Goal: Understand process/instructions: Learn about a topic

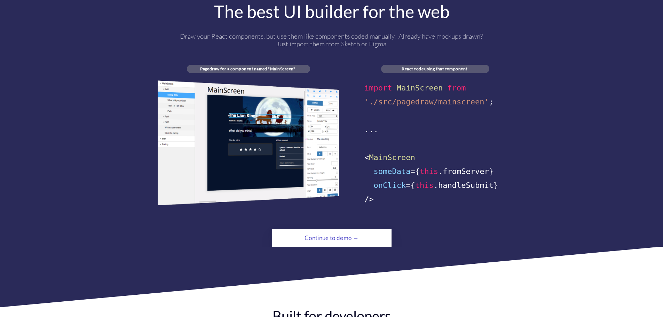
scroll to position [387, 0]
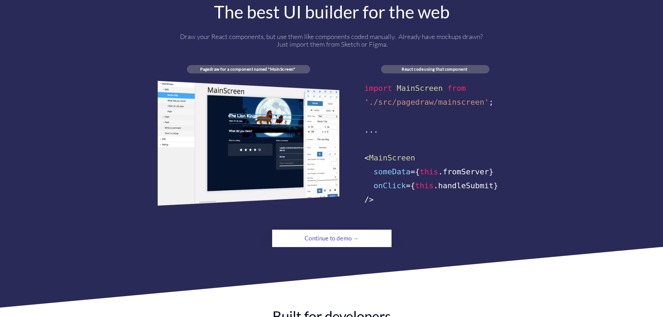
click at [327, 233] on div "Continue to demo →" at bounding box center [331, 239] width 81 height 14
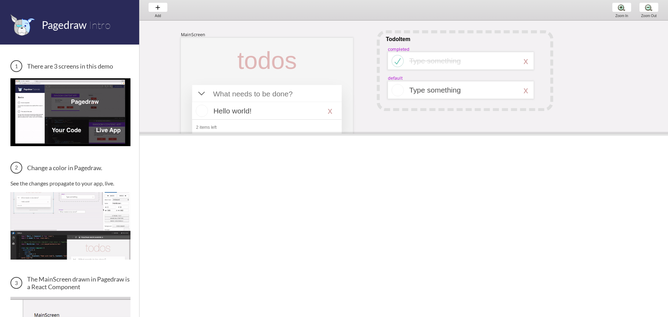
drag, startPoint x: 385, startPoint y: 174, endPoint x: 390, endPoint y: 134, distance: 41.1
click at [390, 134] on span at bounding box center [404, 134] width 529 height 4
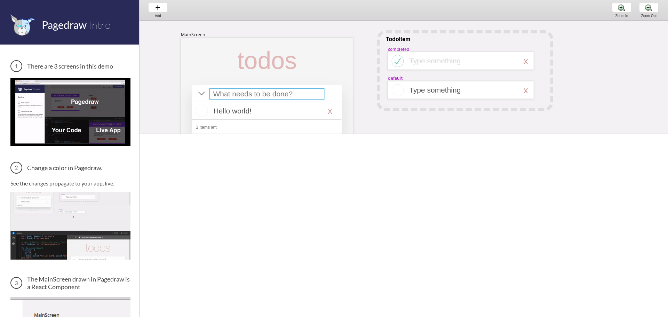
click at [262, 95] on div at bounding box center [267, 93] width 115 height 11
select select "15"
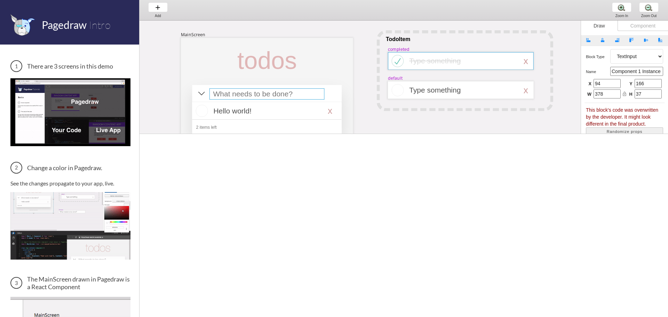
click at [406, 64] on div at bounding box center [461, 61] width 146 height 18
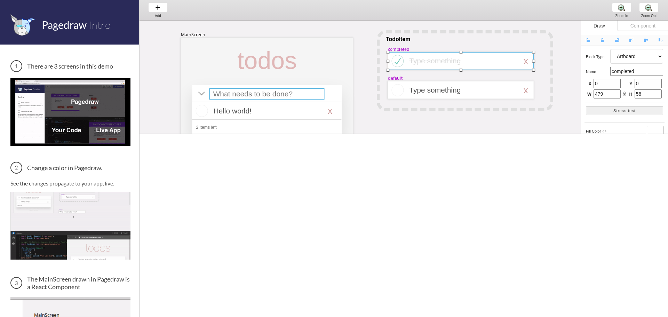
click at [291, 95] on div at bounding box center [267, 93] width 115 height 11
select select "15"
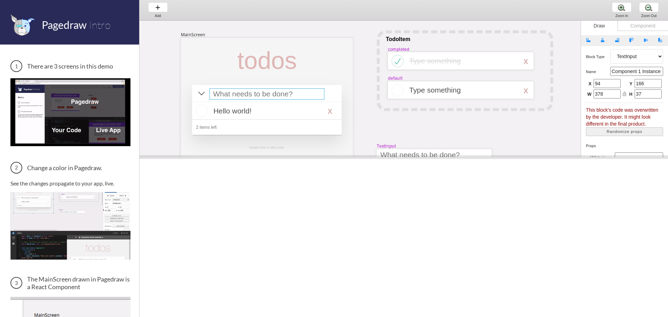
drag, startPoint x: 335, startPoint y: 134, endPoint x: 332, endPoint y: 157, distance: 23.5
click at [332, 157] on span at bounding box center [404, 157] width 529 height 4
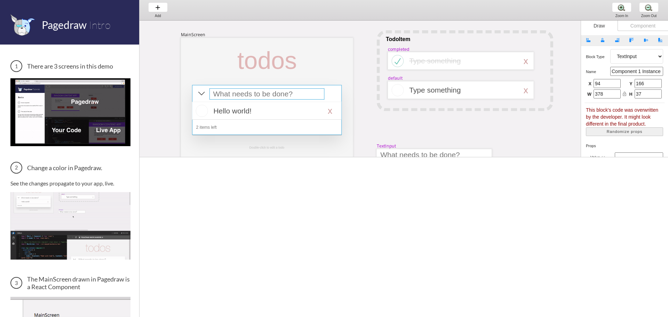
click at [338, 125] on div at bounding box center [267, 110] width 150 height 50
select select "4"
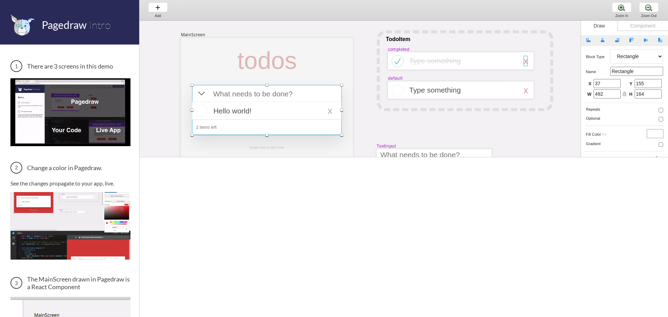
click at [525, 61] on div at bounding box center [526, 61] width 4 height 10
select select "3"
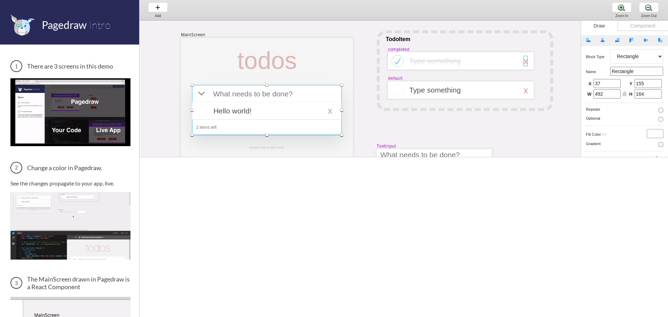
select select "default"
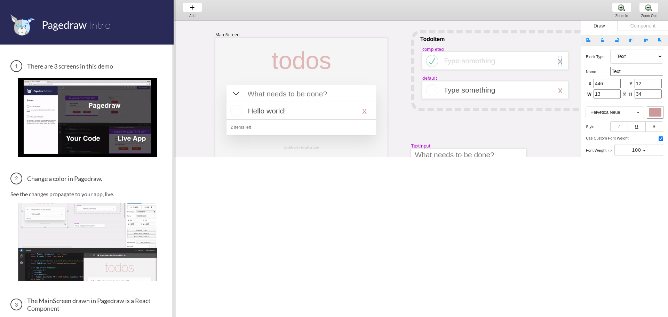
drag, startPoint x: 139, startPoint y: 176, endPoint x: 173, endPoint y: 176, distance: 34.5
click at [173, 176] on span at bounding box center [174, 158] width 4 height 317
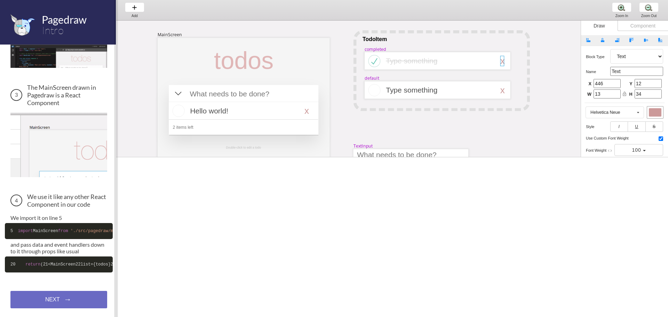
scroll to position [217, 0]
drag, startPoint x: 174, startPoint y: 191, endPoint x: 116, endPoint y: 196, distance: 58.0
click at [116, 196] on span at bounding box center [116, 158] width 4 height 317
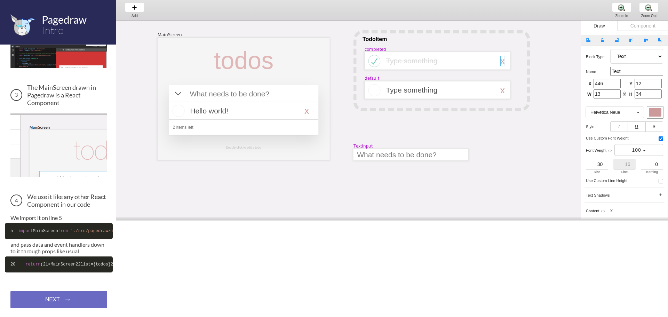
drag, startPoint x: 264, startPoint y: 157, endPoint x: 272, endPoint y: 219, distance: 62.9
click at [272, 219] on span at bounding box center [392, 220] width 552 height 4
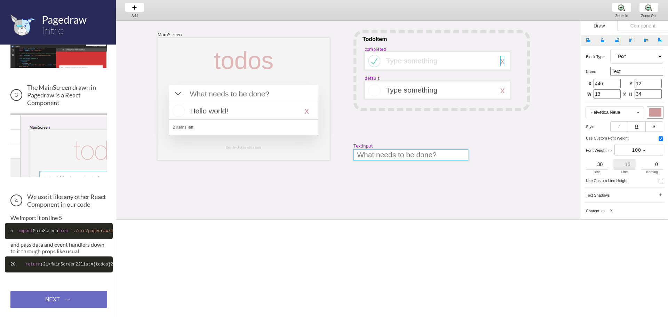
click at [377, 156] on div at bounding box center [411, 154] width 115 height 11
select select "9"
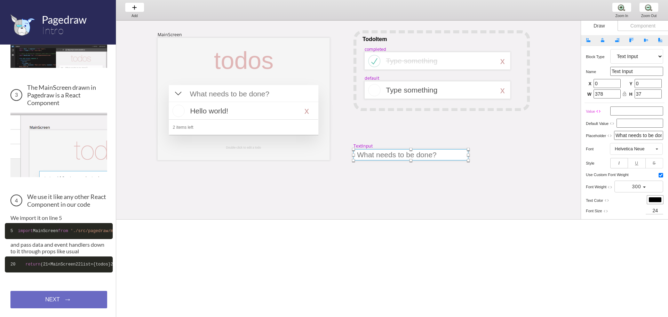
click at [369, 146] on div "TextInput" at bounding box center [363, 146] width 19 height 6
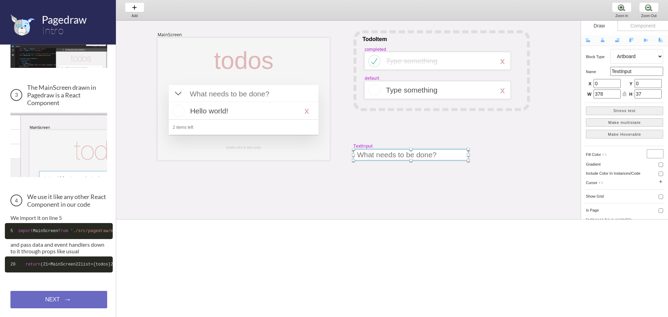
click at [403, 155] on div at bounding box center [411, 154] width 115 height 11
select select "9"
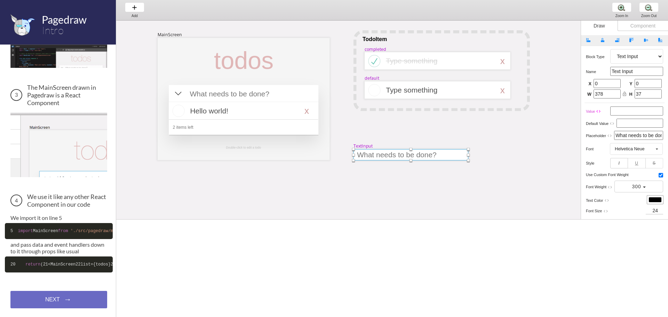
click at [631, 27] on div "Component" at bounding box center [643, 26] width 50 height 10
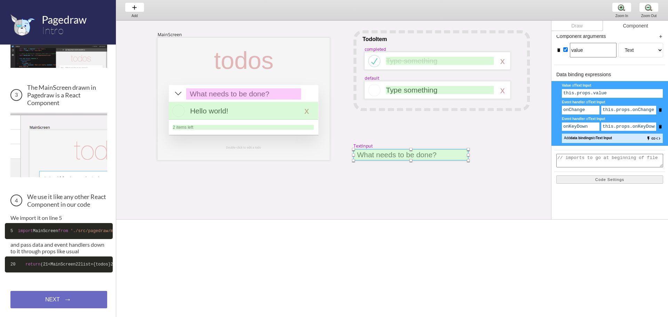
scroll to position [41, 0]
click at [578, 112] on input "onChange" at bounding box center [581, 109] width 38 height 9
click at [608, 110] on input "this.props.onChange" at bounding box center [629, 109] width 55 height 9
click at [579, 27] on div "Draw" at bounding box center [578, 26] width 52 height 10
select select "9"
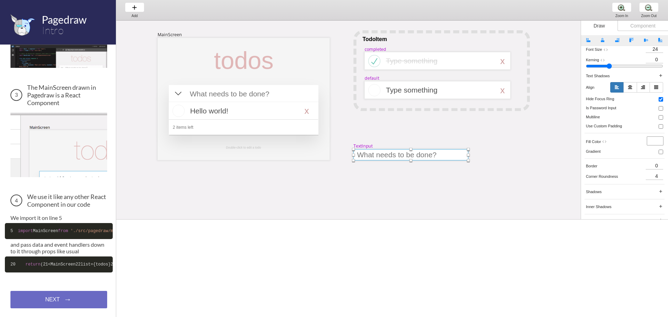
scroll to position [297, 0]
